Goal: Task Accomplishment & Management: Manage account settings

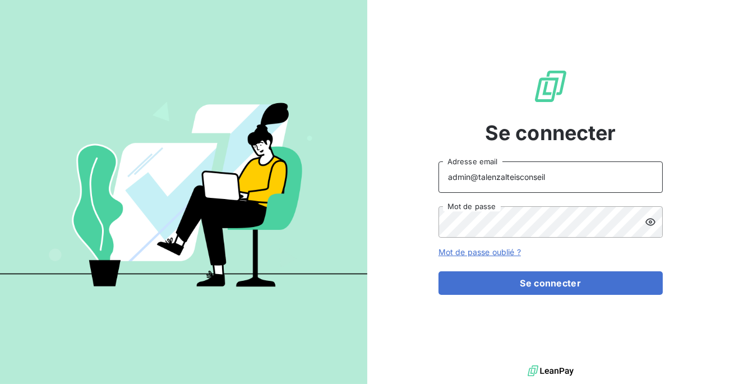
click at [544, 169] on input "admin@talenzalteisconseil" at bounding box center [550, 176] width 224 height 31
drag, startPoint x: 556, startPoint y: 178, endPoint x: 478, endPoint y: 178, distance: 78.5
click at [478, 178] on input "admin@talenzalteisconseil" at bounding box center [550, 176] width 224 height 31
type input "admin@ozyme"
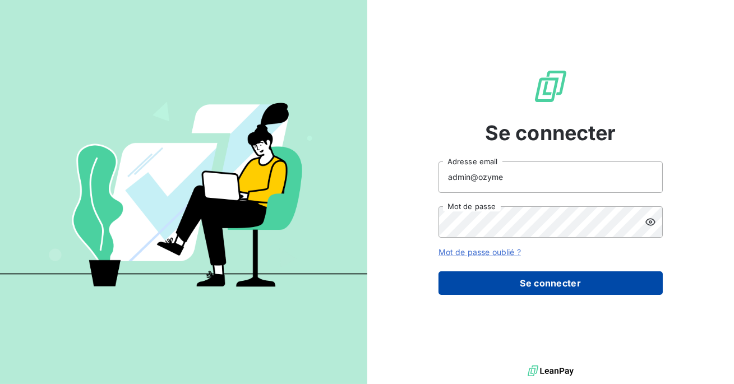
click at [513, 281] on button "Se connecter" at bounding box center [550, 283] width 224 height 24
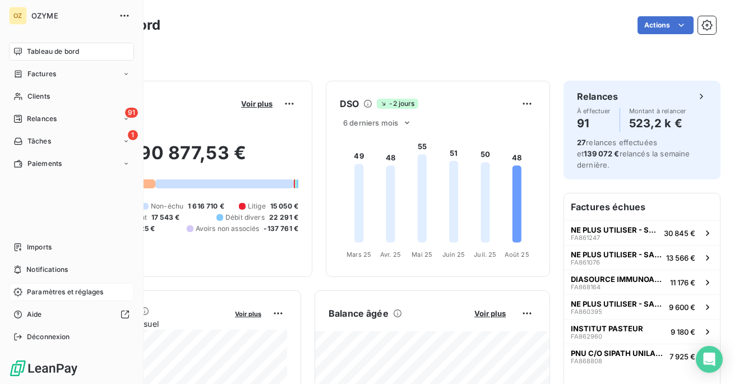
click at [40, 286] on div "Paramètres et réglages" at bounding box center [71, 292] width 125 height 18
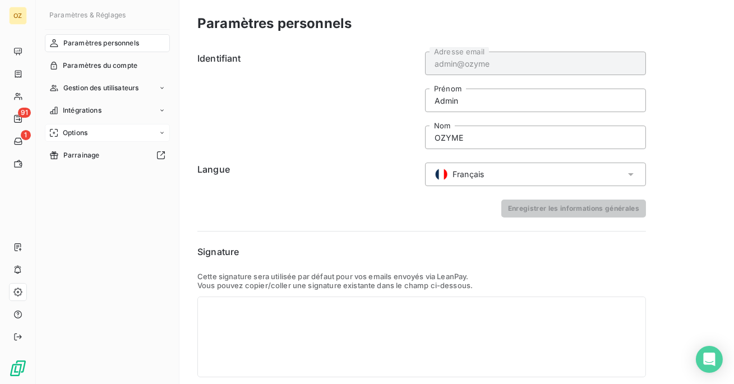
click at [76, 130] on span "Options" at bounding box center [75, 133] width 25 height 10
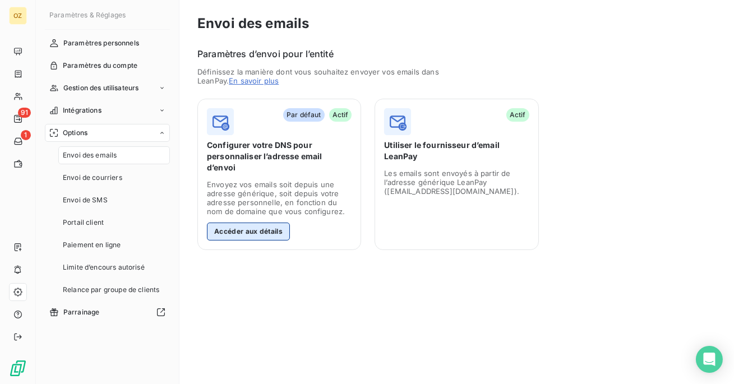
click at [256, 223] on button "Accéder aux détails" at bounding box center [248, 232] width 83 height 18
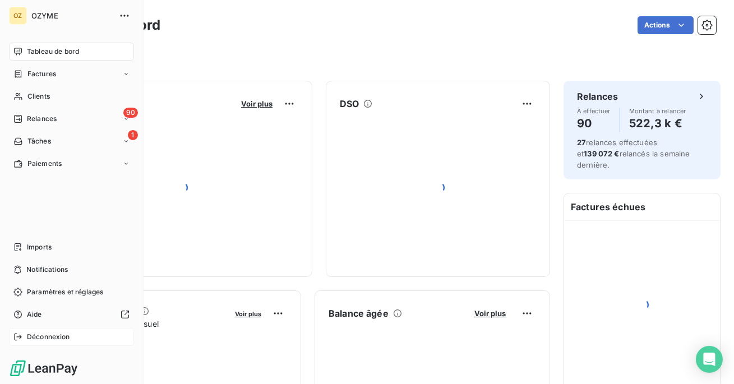
click at [42, 344] on div "Déconnexion" at bounding box center [71, 337] width 125 height 18
